Goal: Task Accomplishment & Management: Complete application form

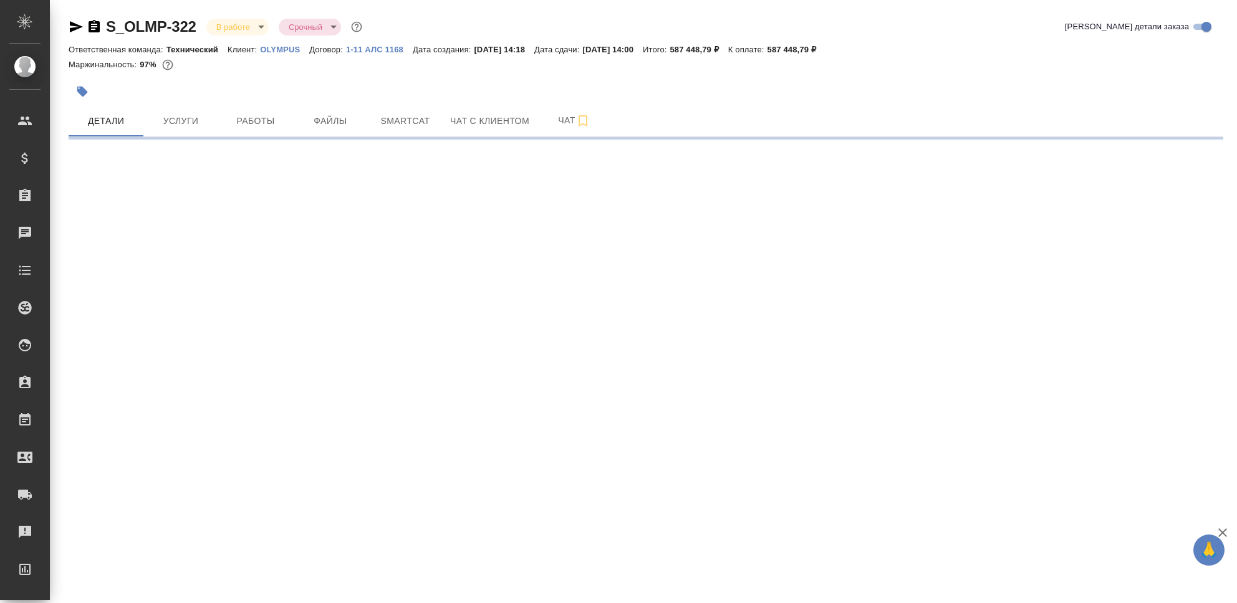
select select "RU"
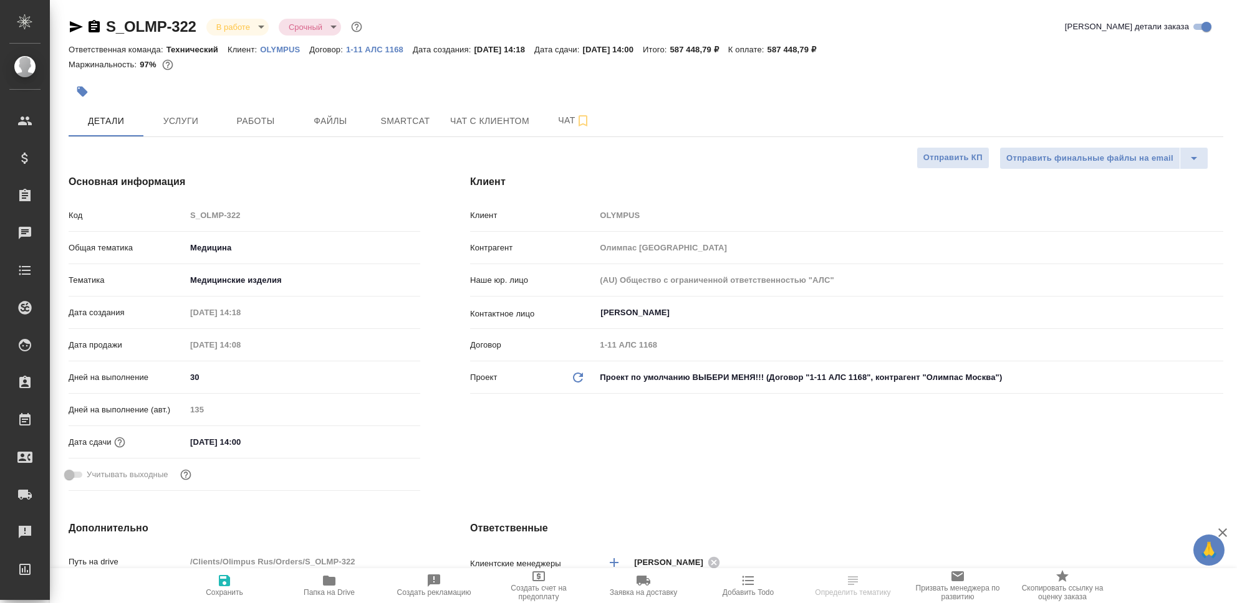
type textarea "x"
type input "[PERSON_NAME]"
type input "Технический"
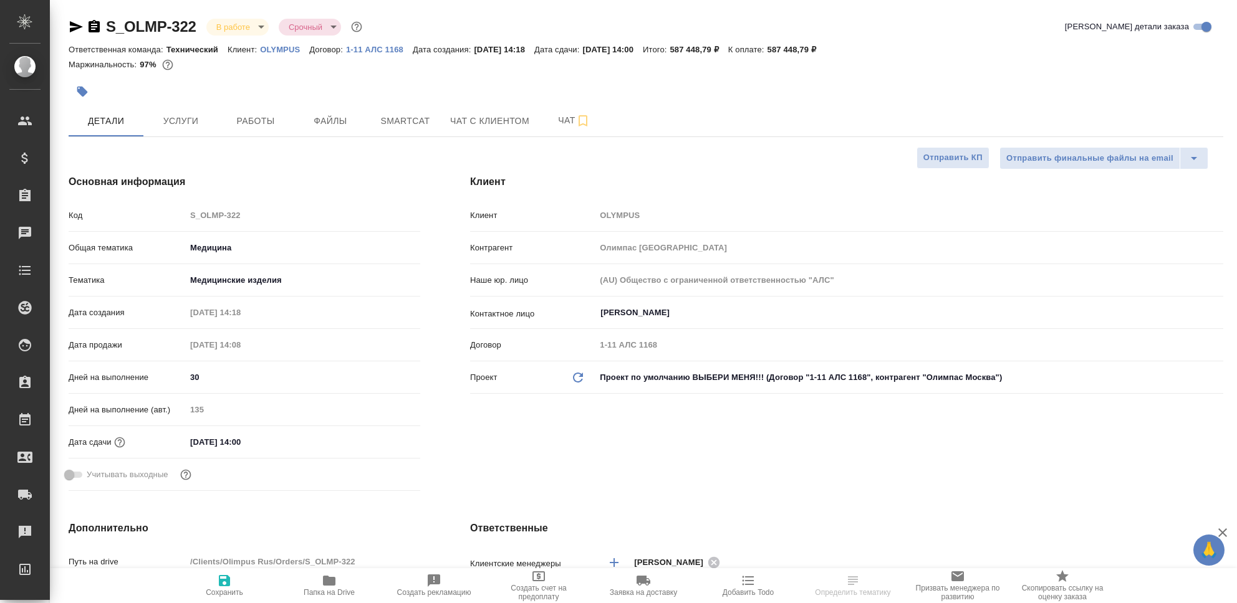
type input "[PERSON_NAME]"
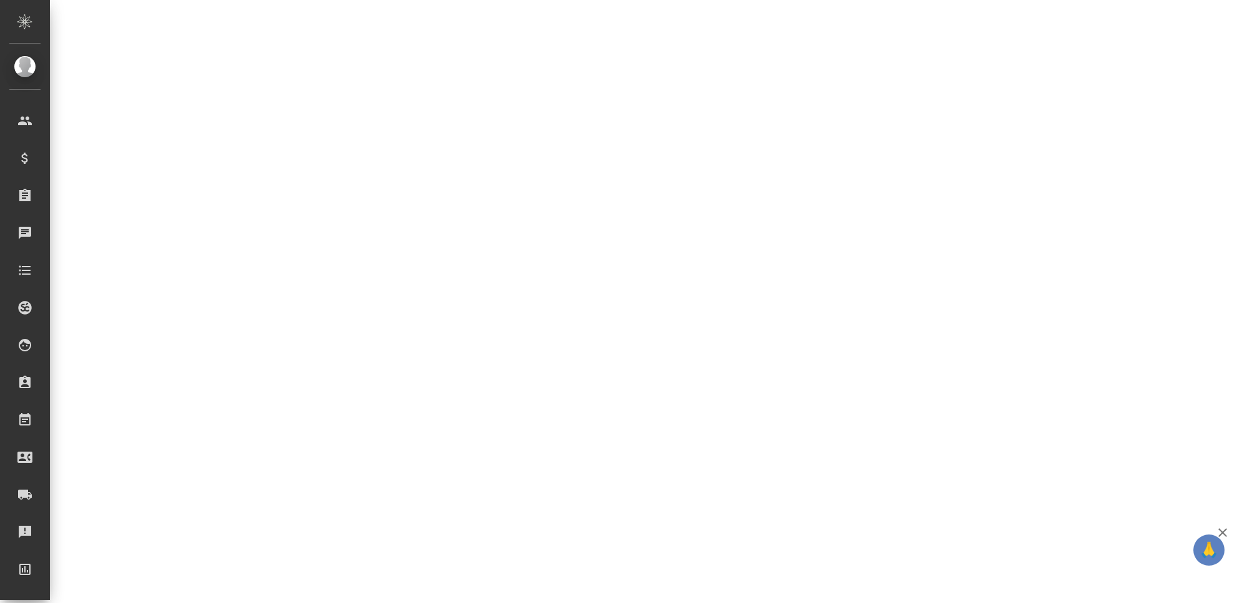
scroll to position [497, 0]
select select "RU"
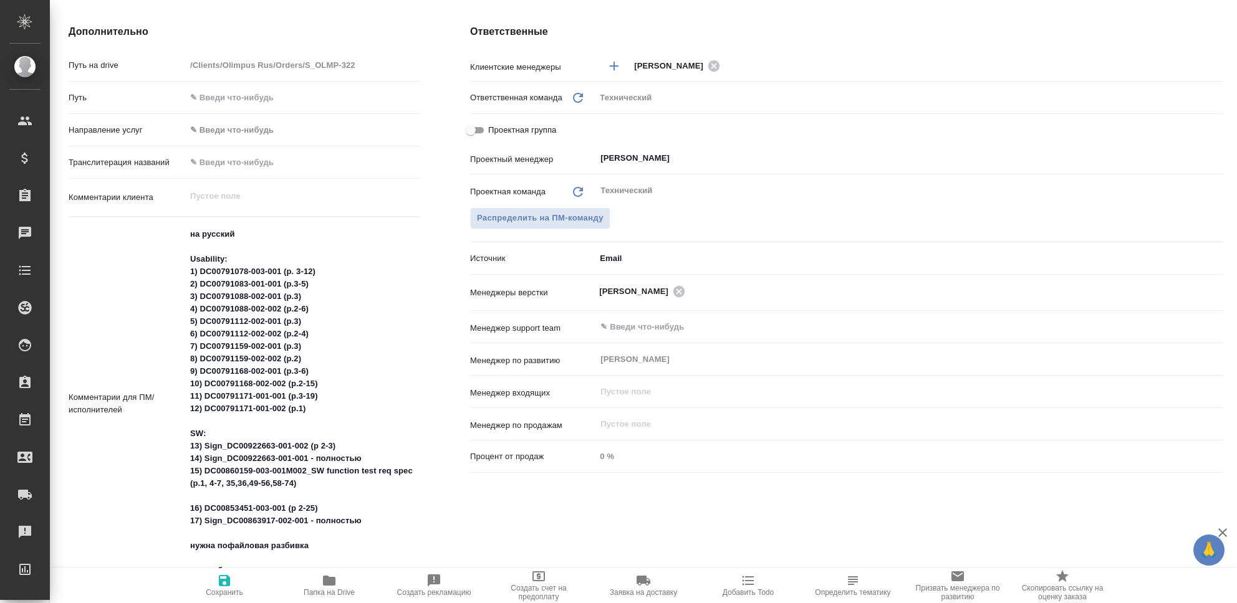
type textarea "x"
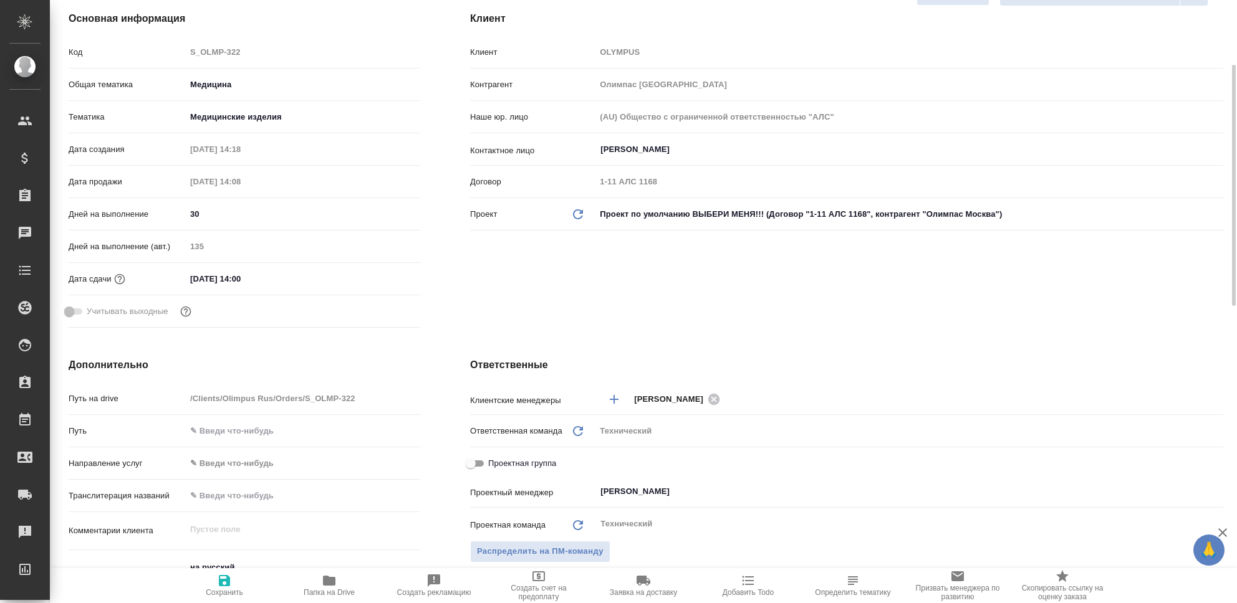
scroll to position [0, 0]
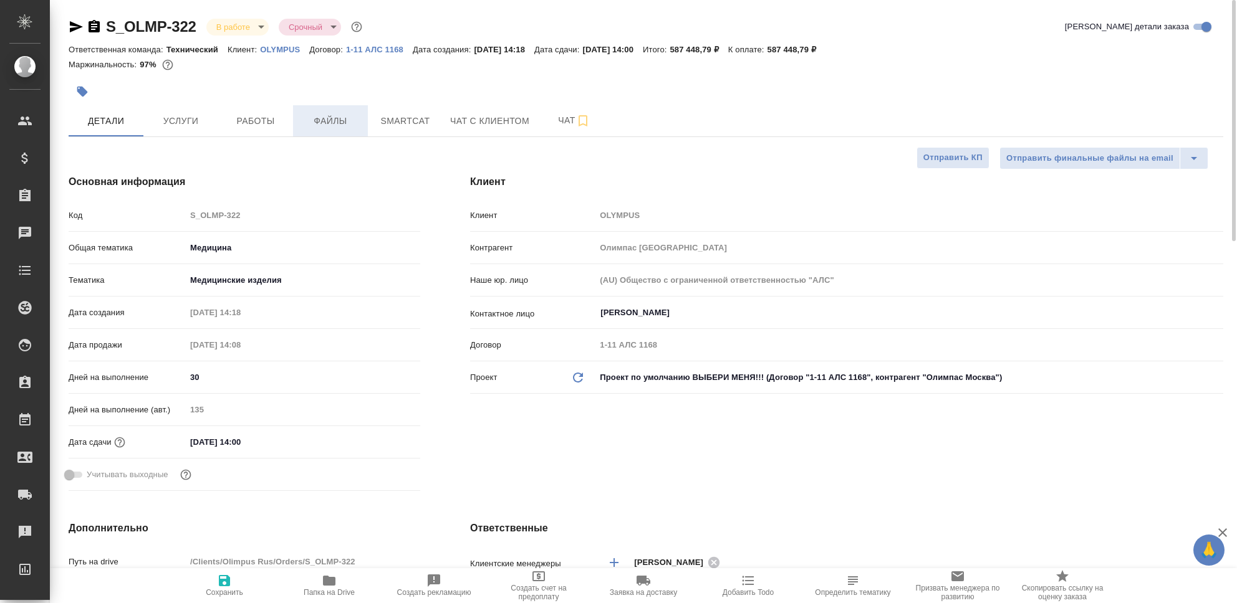
click at [340, 118] on span "Файлы" at bounding box center [330, 121] width 60 height 16
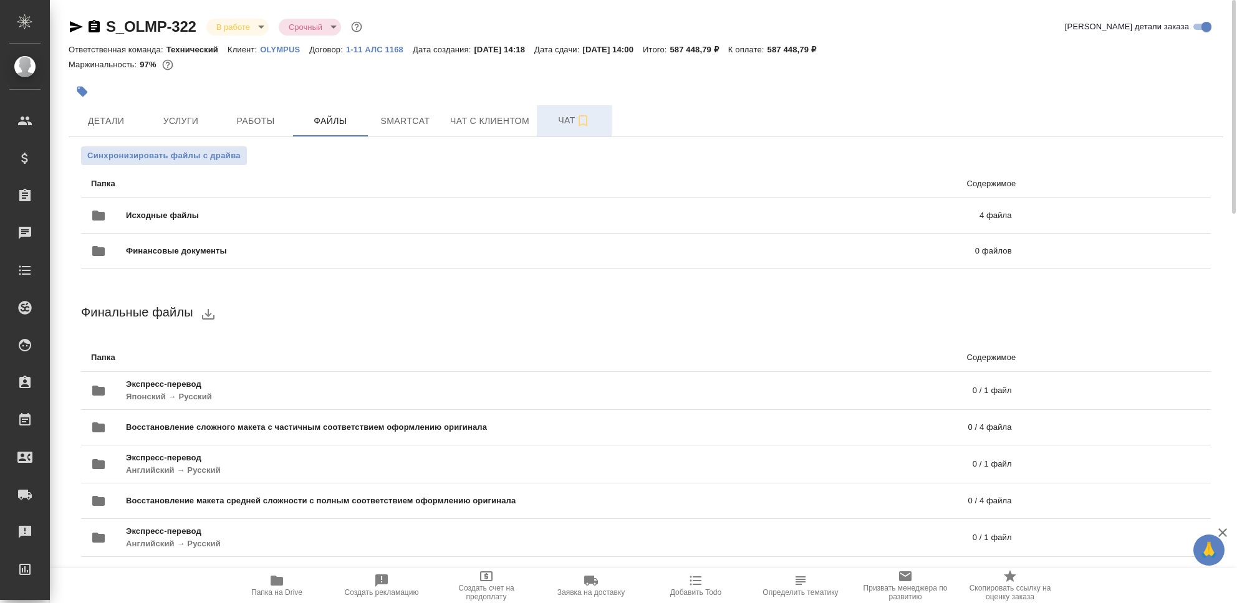
click at [563, 121] on span "Чат" at bounding box center [574, 121] width 60 height 16
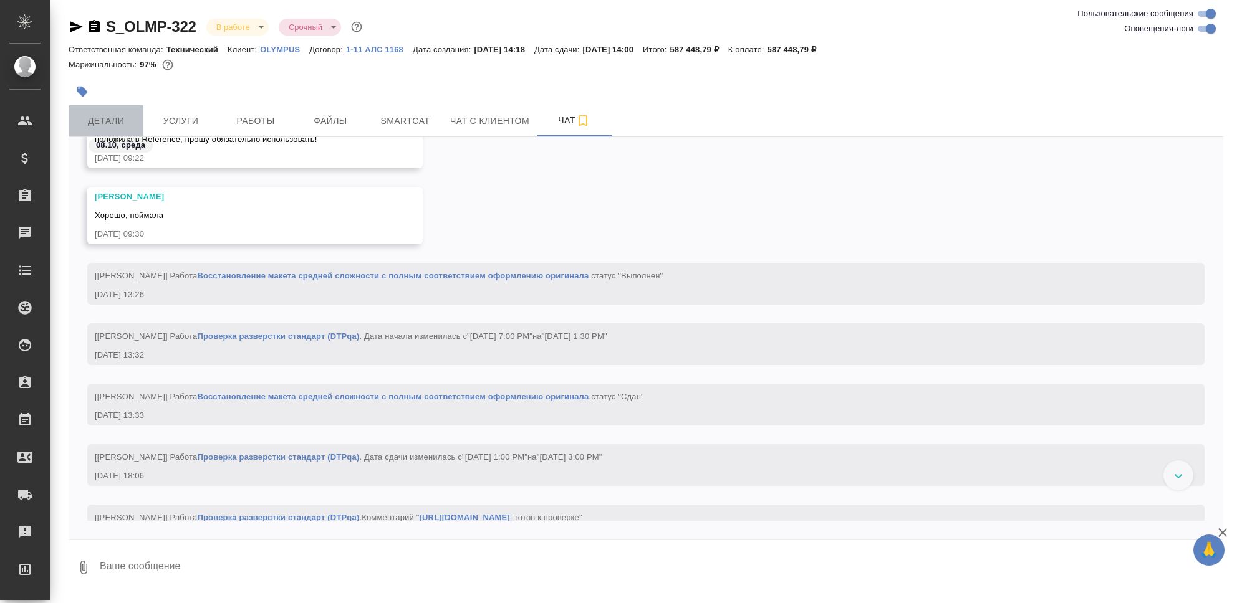
click at [98, 122] on span "Детали" at bounding box center [106, 121] width 60 height 16
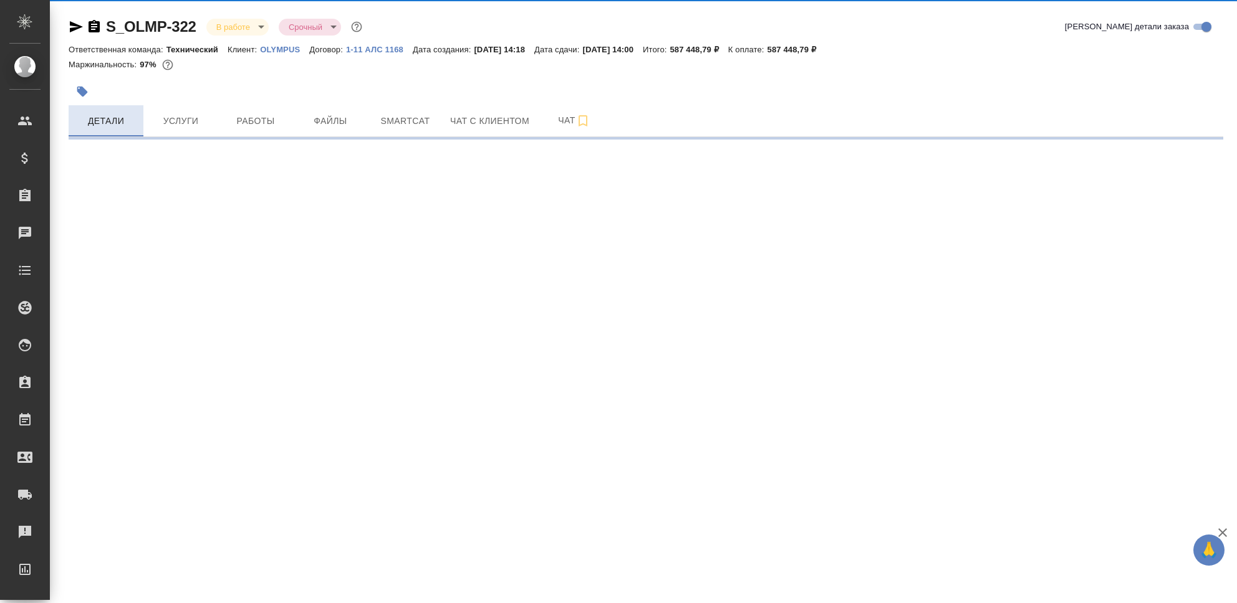
select select "RU"
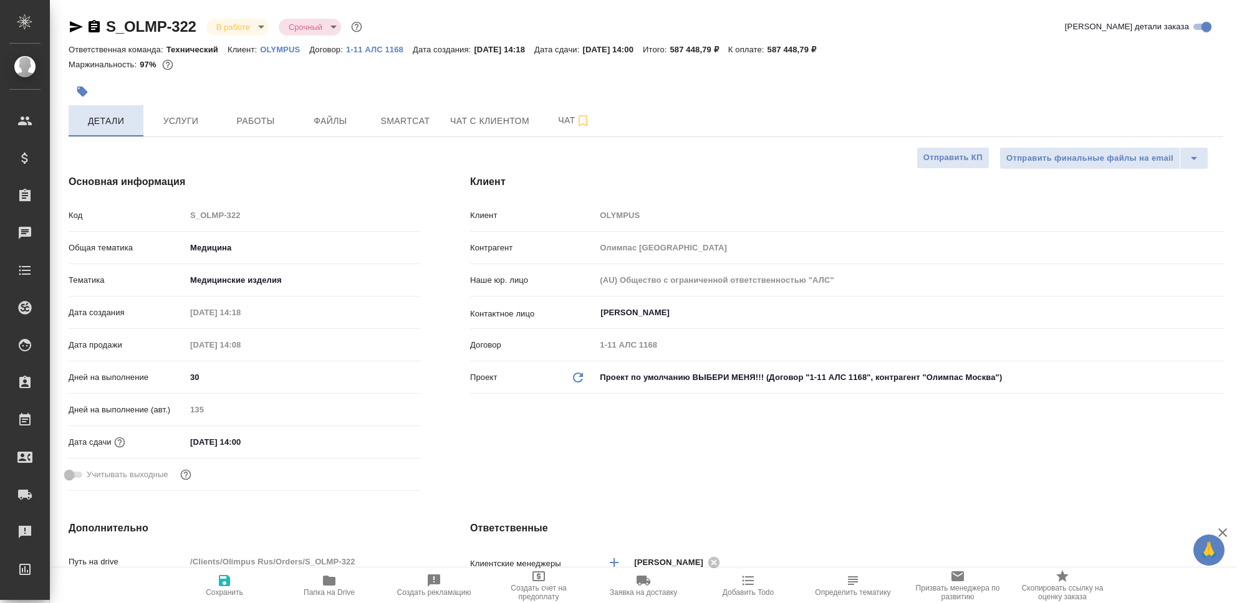
type textarea "x"
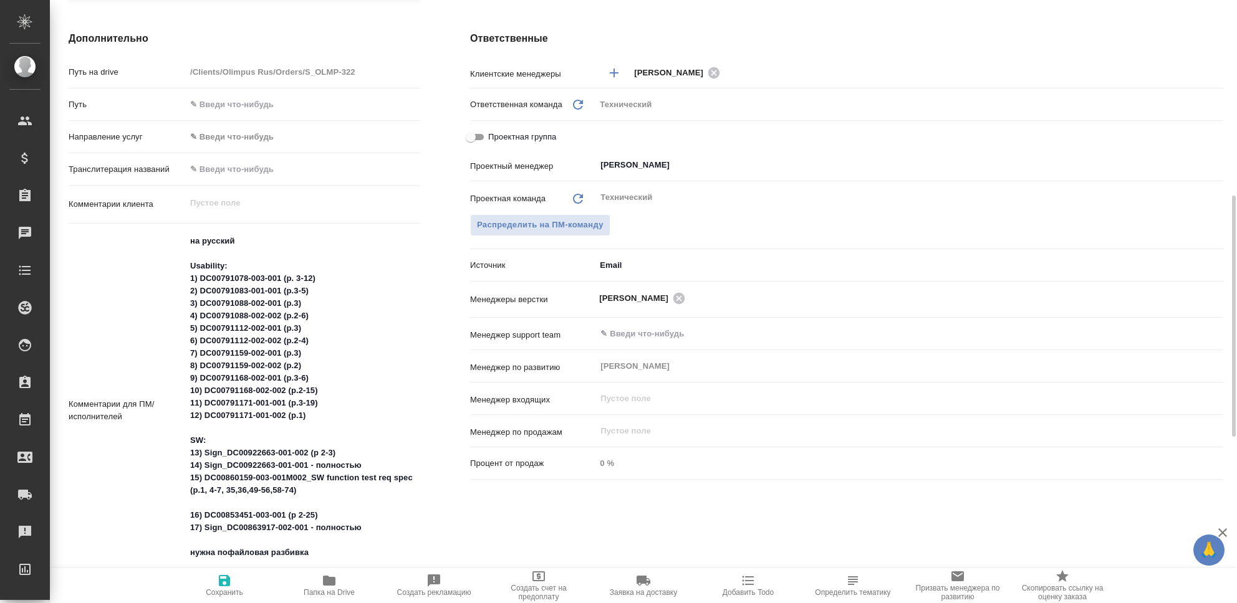
scroll to position [406, 0]
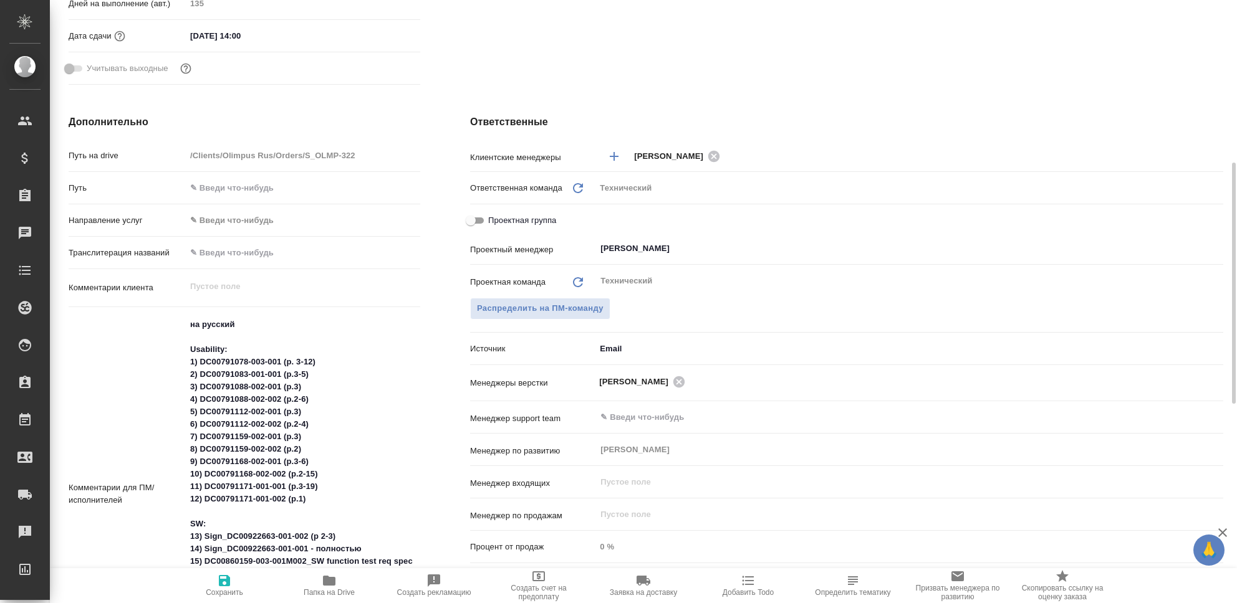
click at [333, 584] on icon "button" at bounding box center [329, 581] width 12 height 10
type textarea "x"
